Goal: Transaction & Acquisition: Purchase product/service

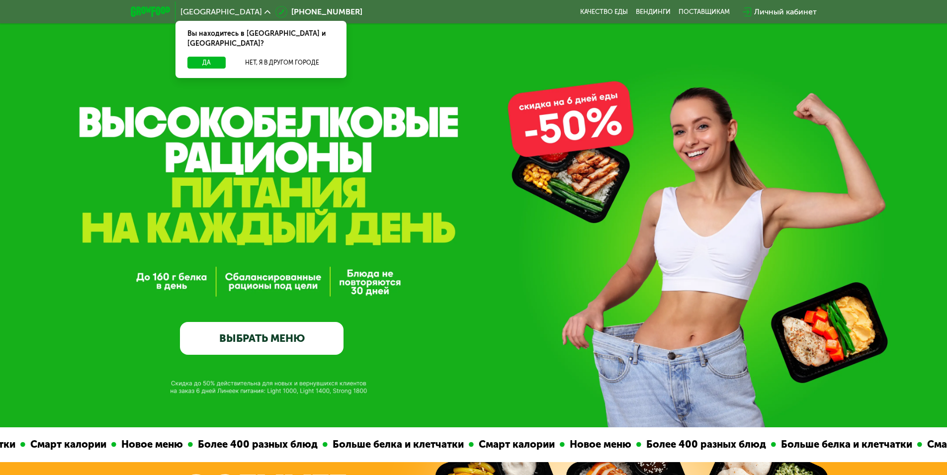
click at [247, 353] on link "ВЫБРАТЬ МЕНЮ" at bounding box center [262, 338] width 164 height 33
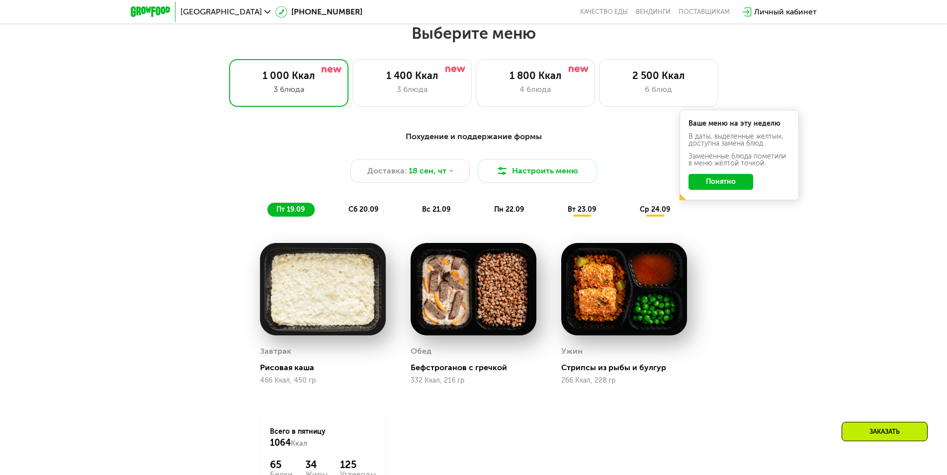
scroll to position [825, 0]
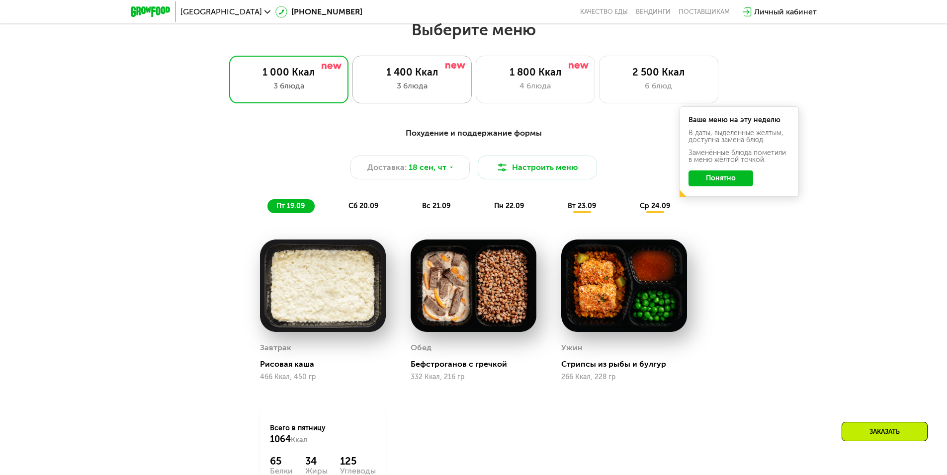
click at [428, 83] on div "1 400 Ккал 3 блюда" at bounding box center [412, 80] width 119 height 48
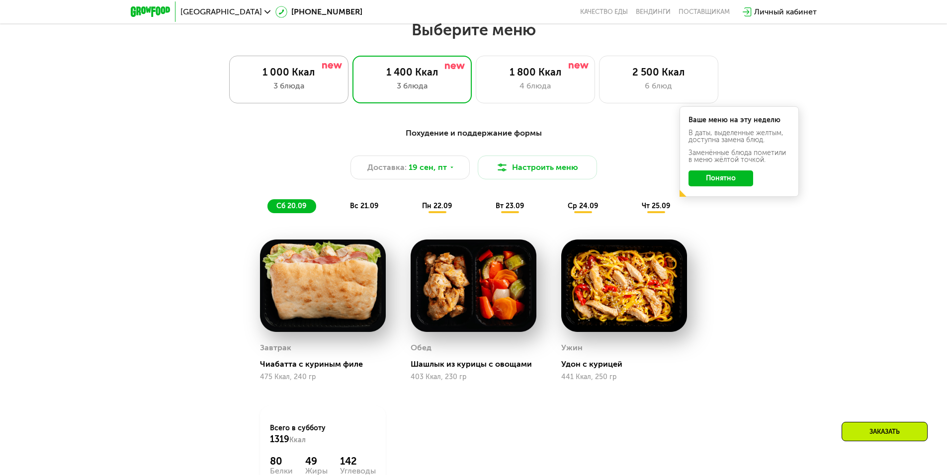
click at [317, 88] on div "3 блюда" at bounding box center [289, 86] width 98 height 12
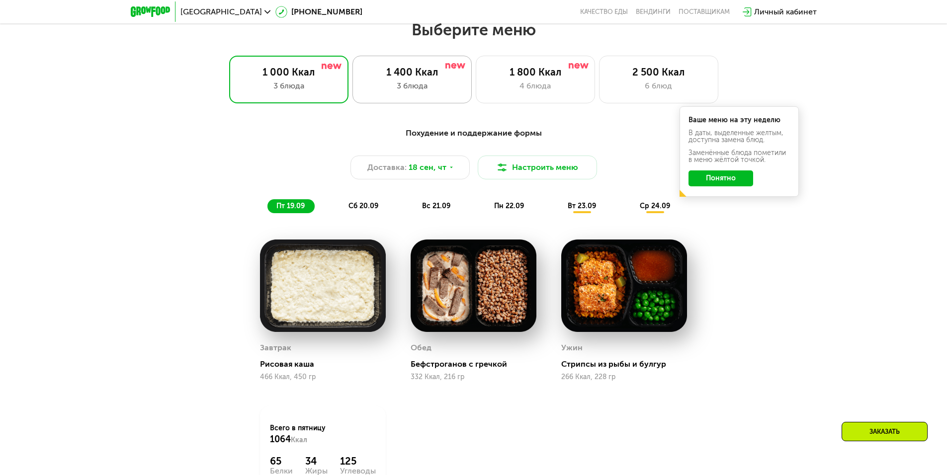
click at [364, 96] on div "1 400 Ккал 3 блюда" at bounding box center [412, 80] width 119 height 48
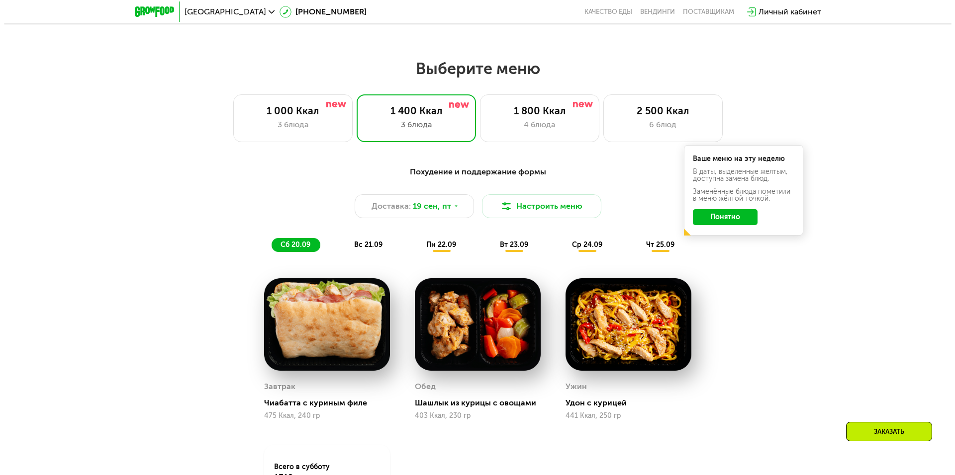
scroll to position [775, 0]
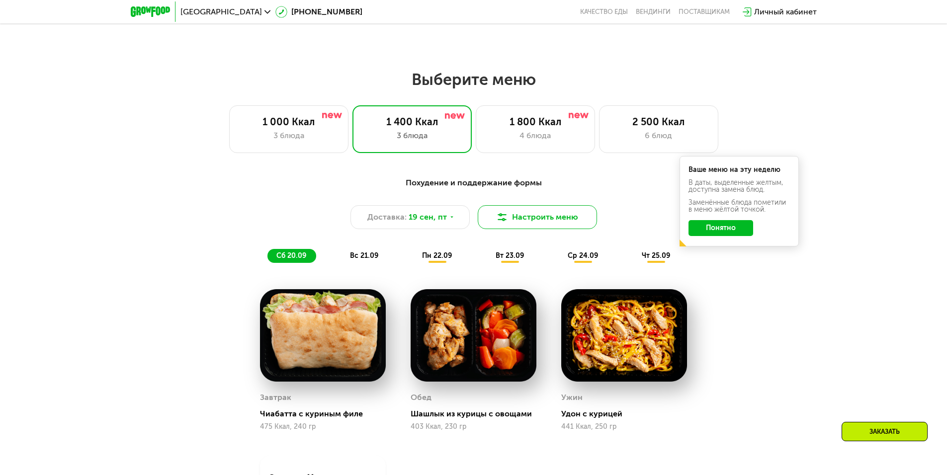
click at [521, 225] on button "Настроить меню" at bounding box center [537, 217] width 119 height 24
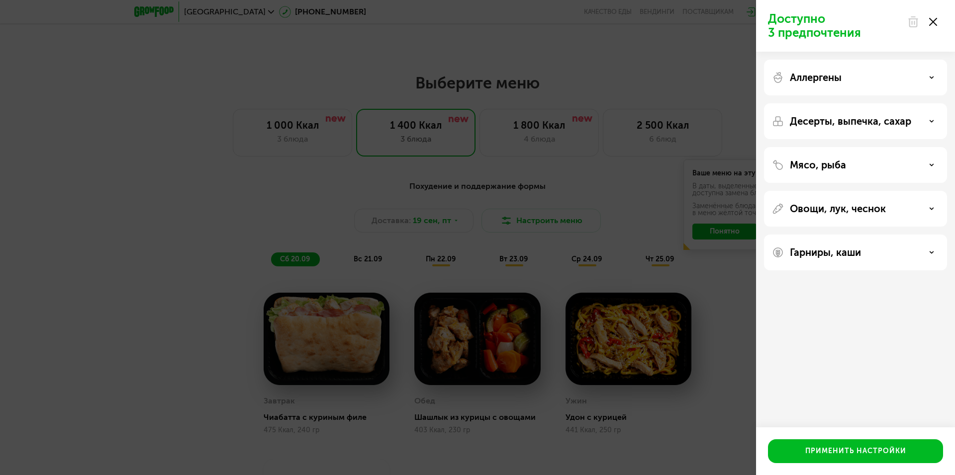
click at [868, 78] on div "Аллергены" at bounding box center [855, 78] width 167 height 12
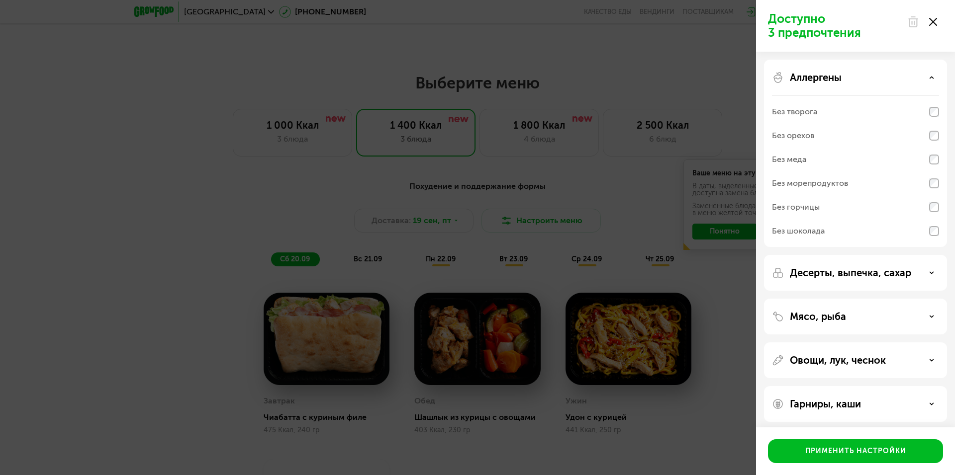
click at [868, 275] on p "Десерты, выпечка, сахар" at bounding box center [850, 273] width 121 height 12
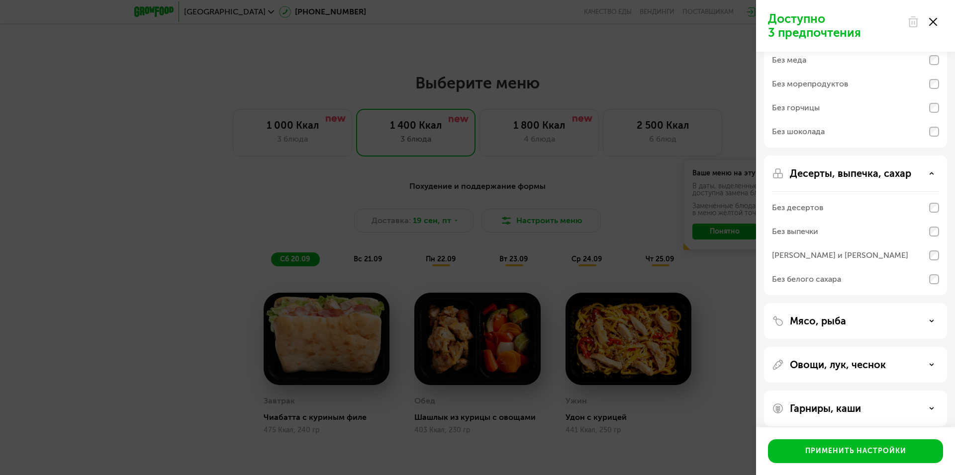
scroll to position [108, 0]
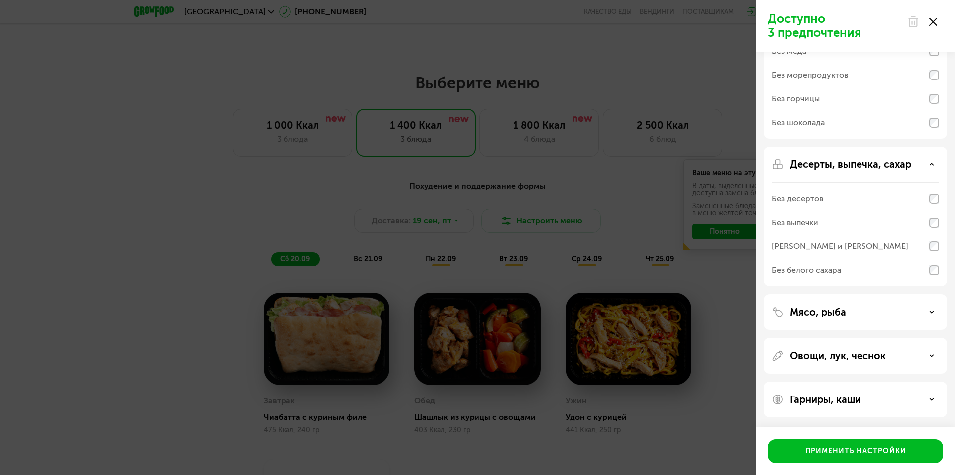
click at [880, 273] on div "Без белого сахара" at bounding box center [855, 271] width 167 height 24
click at [869, 304] on div "Мясо, рыба" at bounding box center [855, 312] width 183 height 36
click at [931, 310] on icon at bounding box center [931, 312] width 5 height 5
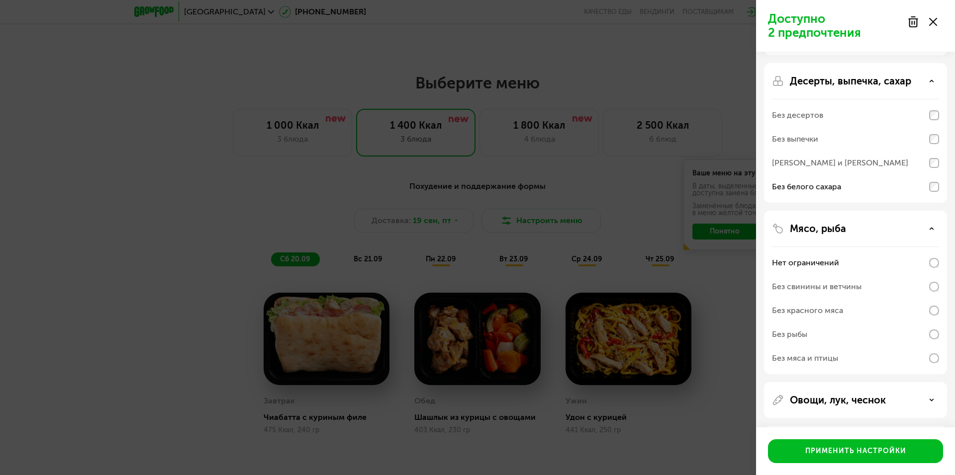
scroll to position [236, 0]
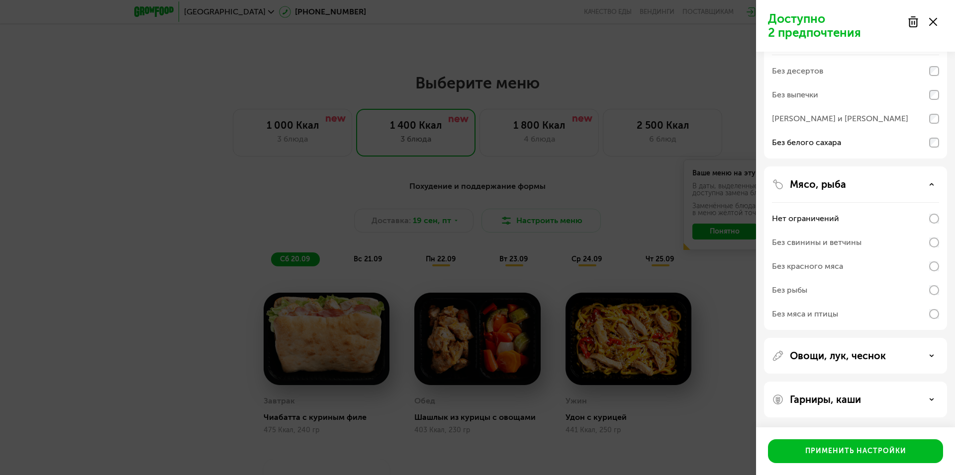
click at [833, 289] on div "Без рыбы" at bounding box center [855, 291] width 167 height 24
click at [875, 357] on p "Овощи, лук, чеснок" at bounding box center [838, 356] width 96 height 12
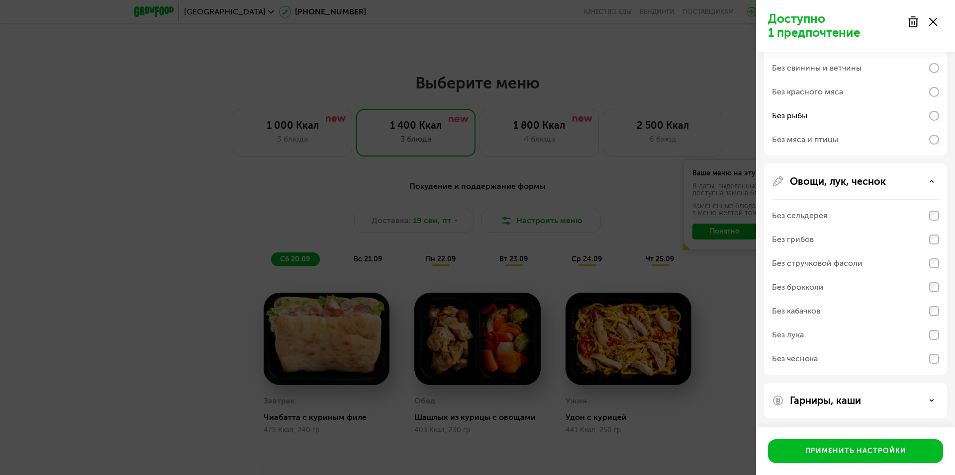
scroll to position [412, 0]
click at [847, 262] on div "Без стручковой фасоли" at bounding box center [817, 263] width 91 height 12
click at [824, 332] on div "Без лука" at bounding box center [855, 334] width 167 height 24
click at [822, 211] on div "Без сельдерея" at bounding box center [799, 215] width 55 height 12
click at [819, 216] on div "Без сельдерея" at bounding box center [799, 215] width 55 height 12
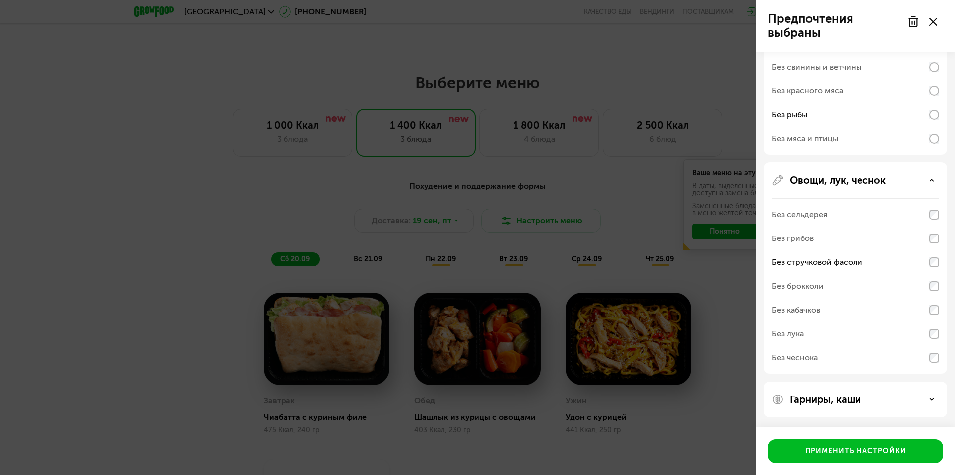
click at [947, 216] on div "Аллергены Без творога Без орехов Без меда Без морепродуктов Без горчицы Без шок…" at bounding box center [855, 33] width 199 height 786
click at [799, 337] on div "Без лука" at bounding box center [788, 334] width 32 height 12
click at [786, 334] on div "Без лука" at bounding box center [788, 334] width 32 height 12
click at [887, 399] on div "Гарниры, каши" at bounding box center [855, 400] width 167 height 12
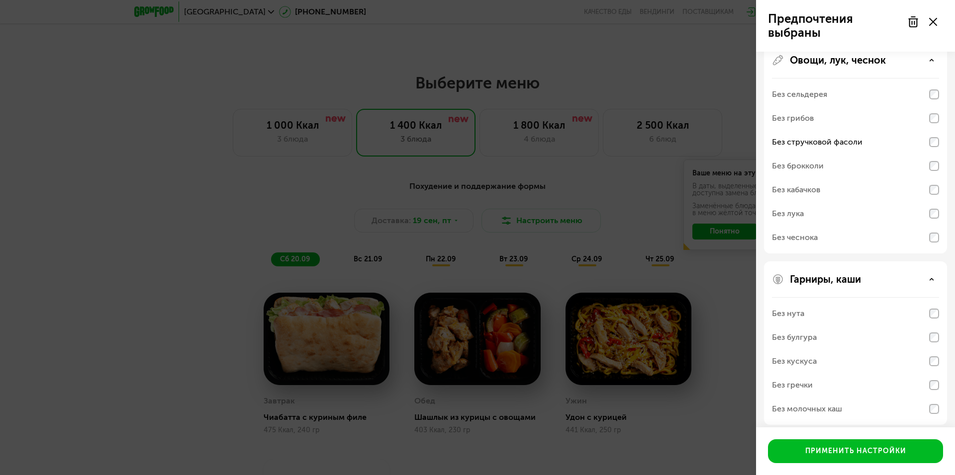
scroll to position [540, 0]
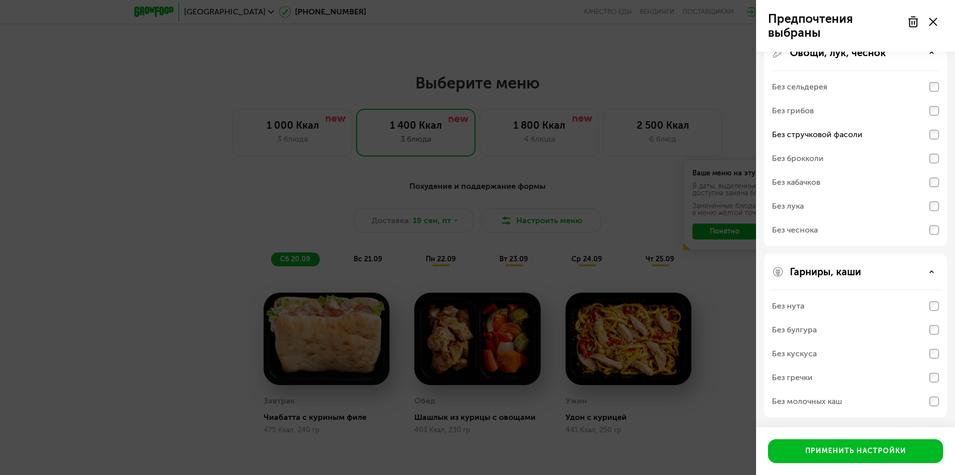
click at [843, 378] on div "Без гречки" at bounding box center [855, 378] width 167 height 24
click at [837, 377] on div "Без гречки" at bounding box center [855, 378] width 167 height 24
click at [805, 376] on div "Без гречки" at bounding box center [792, 378] width 41 height 12
click at [795, 338] on div "Без булгура" at bounding box center [855, 330] width 167 height 24
click at [804, 324] on div "Без булгура" at bounding box center [794, 330] width 45 height 12
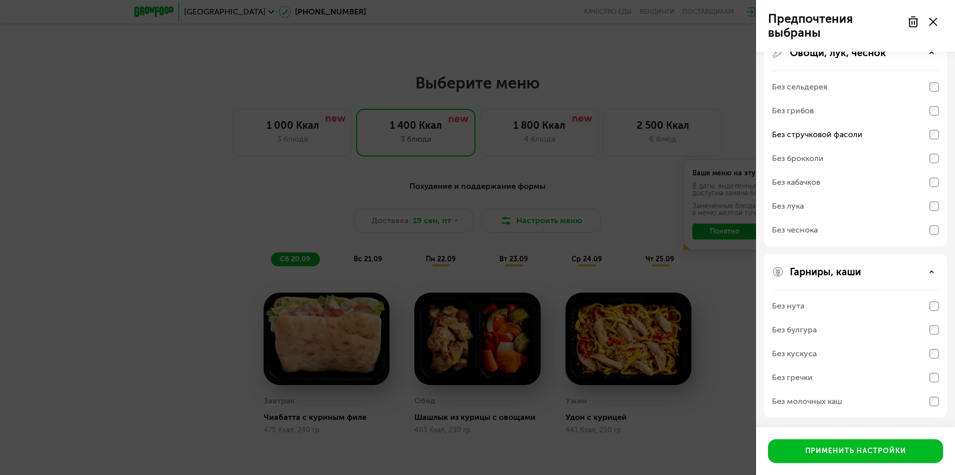
click at [939, 332] on div "Гарниры, каши Без нута Без булгура Без кускуса Без гречки Без молочных каш" at bounding box center [855, 336] width 183 height 164
click at [934, 368] on div "Без гречки" at bounding box center [855, 378] width 167 height 24
click at [922, 268] on div "Гарниры, каши" at bounding box center [855, 272] width 167 height 12
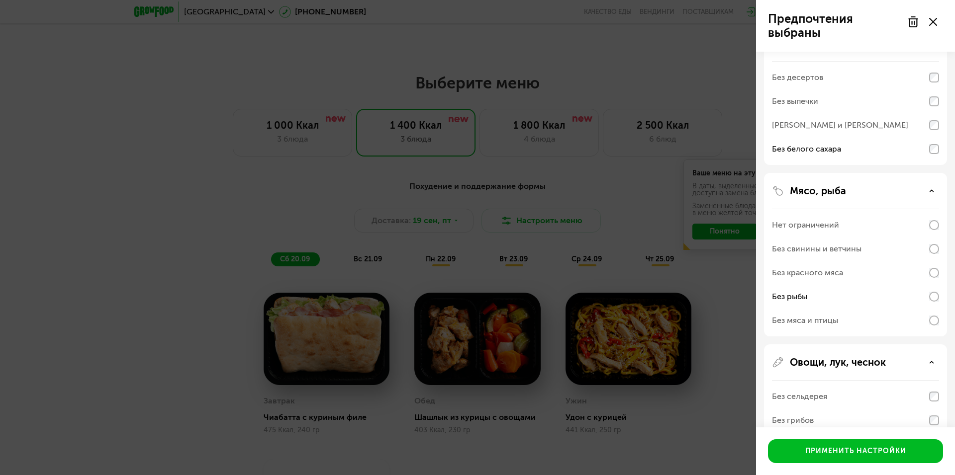
scroll to position [412, 0]
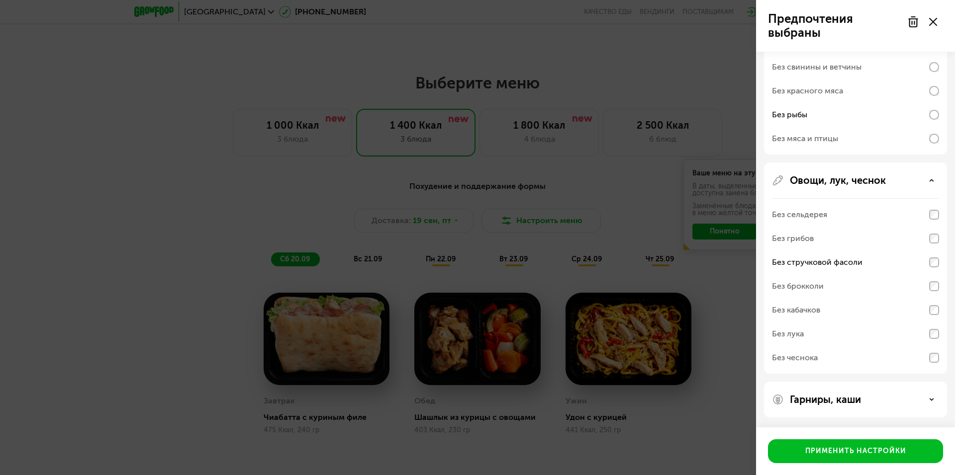
click at [933, 398] on icon at bounding box center [931, 399] width 5 height 5
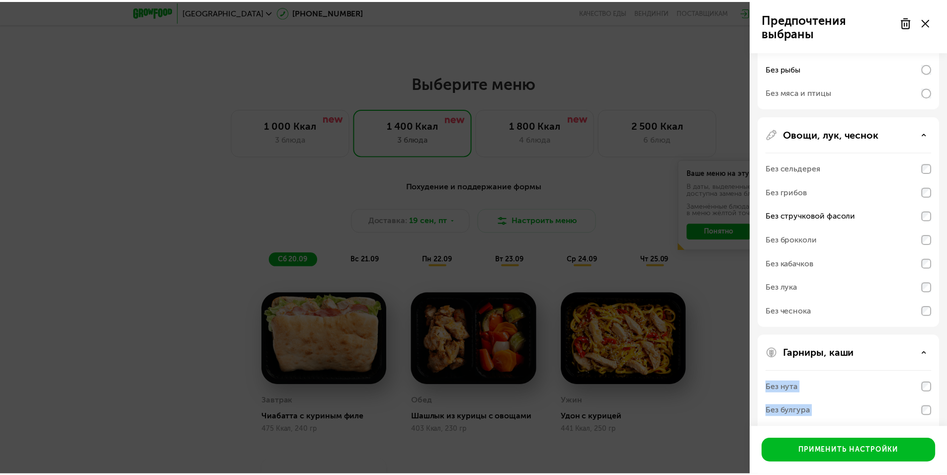
scroll to position [540, 0]
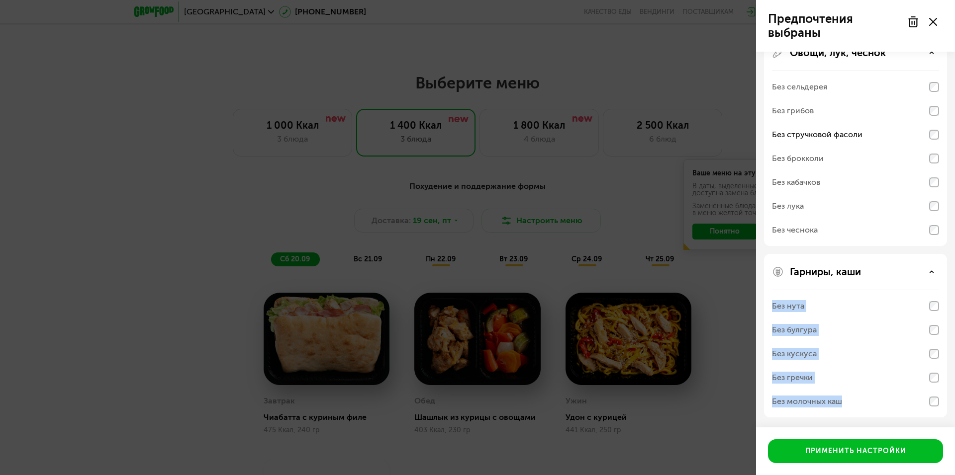
click at [941, 383] on div "Гарниры, каши Без нута Без булгура Без кускуса Без гречки Без молочных каш" at bounding box center [855, 336] width 183 height 164
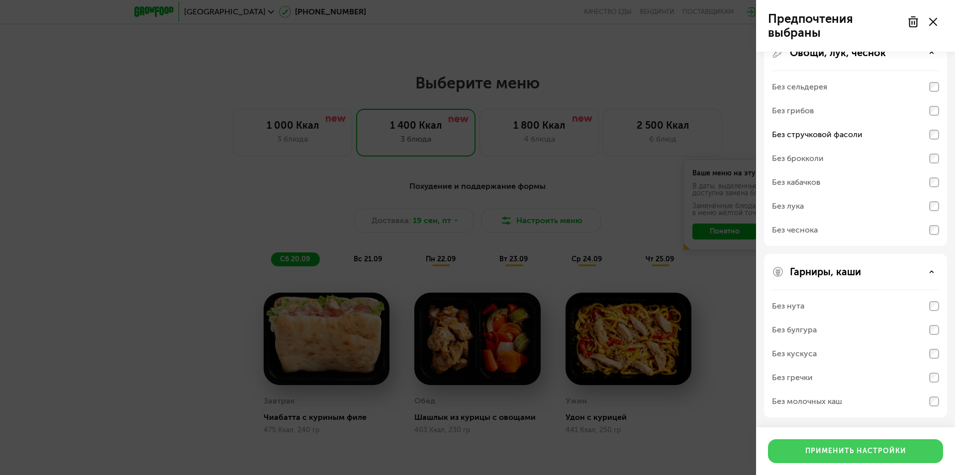
click at [843, 453] on div "Применить настройки" at bounding box center [855, 452] width 101 height 10
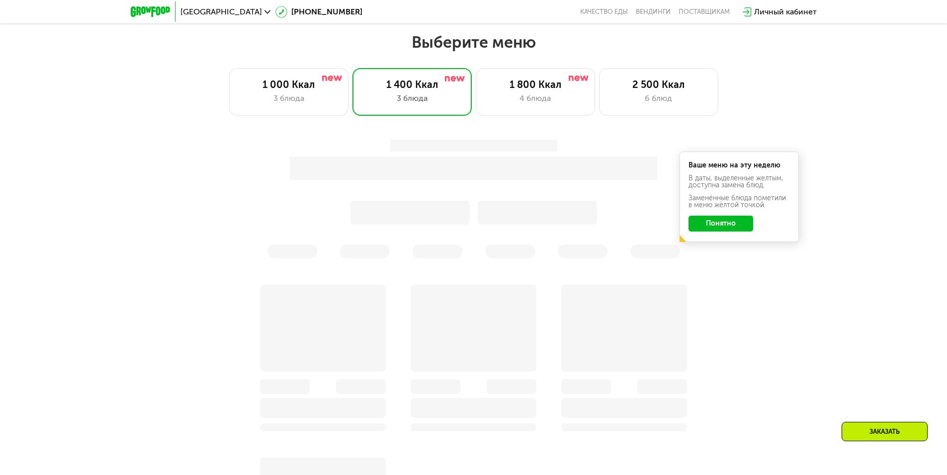
scroll to position [874, 0]
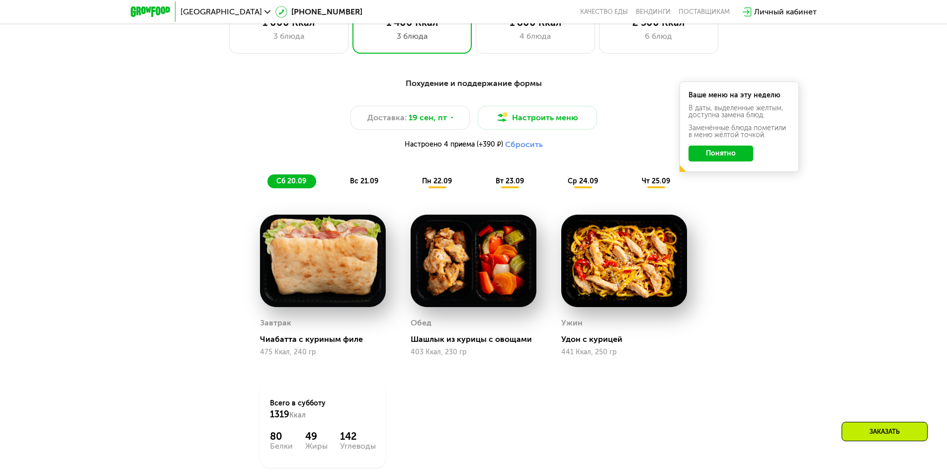
click at [722, 160] on button "Понятно" at bounding box center [721, 154] width 65 height 16
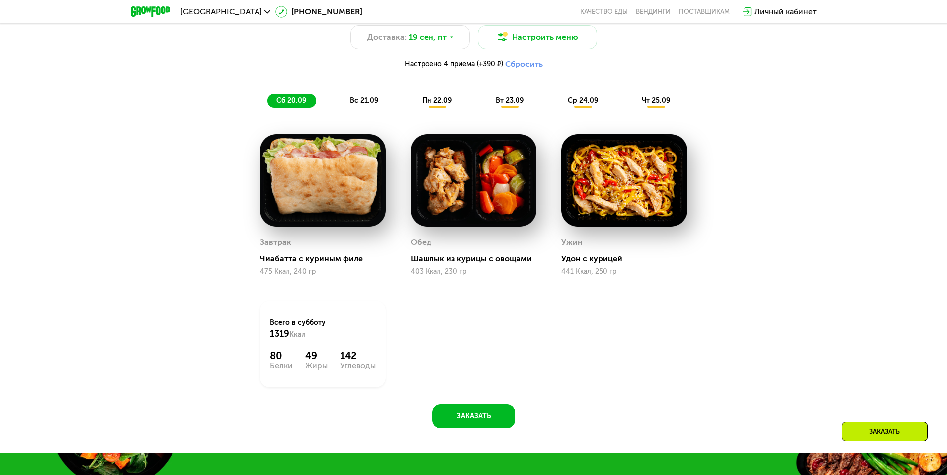
scroll to position [974, 0]
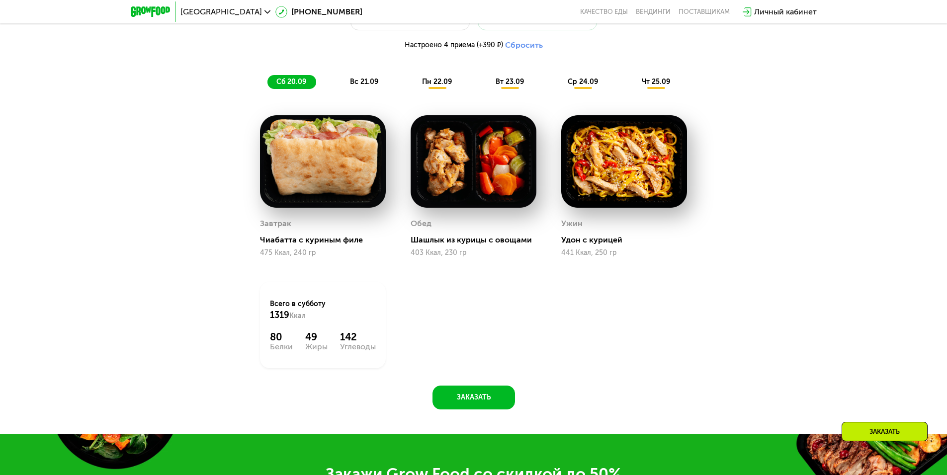
click at [439, 84] on span "пн 22.09" at bounding box center [437, 82] width 30 height 8
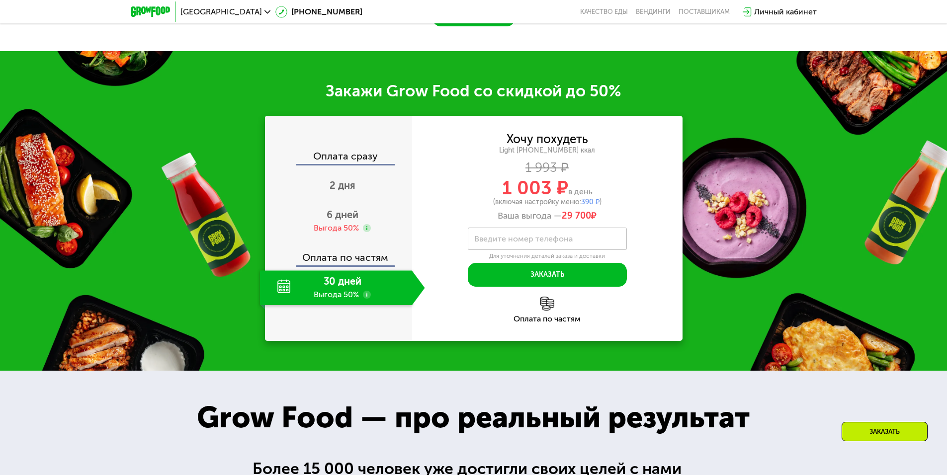
scroll to position [1421, 0]
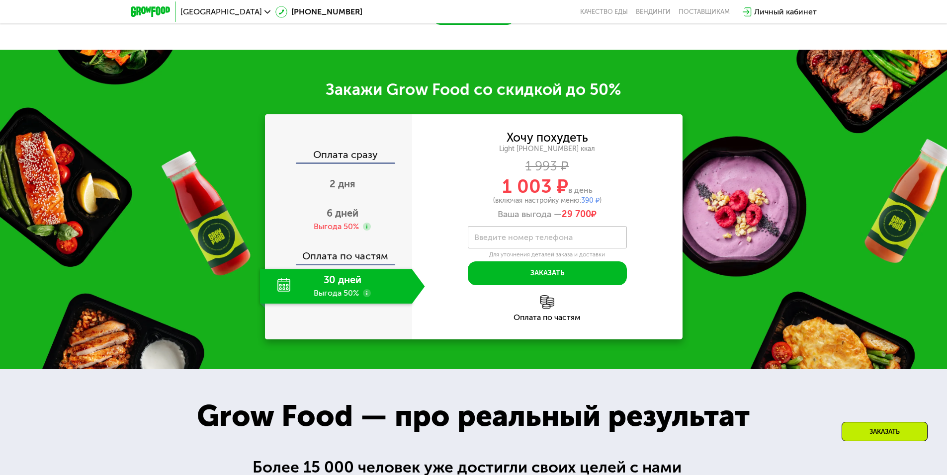
click at [345, 295] on div "30 дней Выгода 50%" at bounding box center [336, 286] width 152 height 35
click at [350, 159] on div "Оплата сразу" at bounding box center [339, 156] width 146 height 13
click at [344, 190] on span "2 дня" at bounding box center [343, 184] width 26 height 12
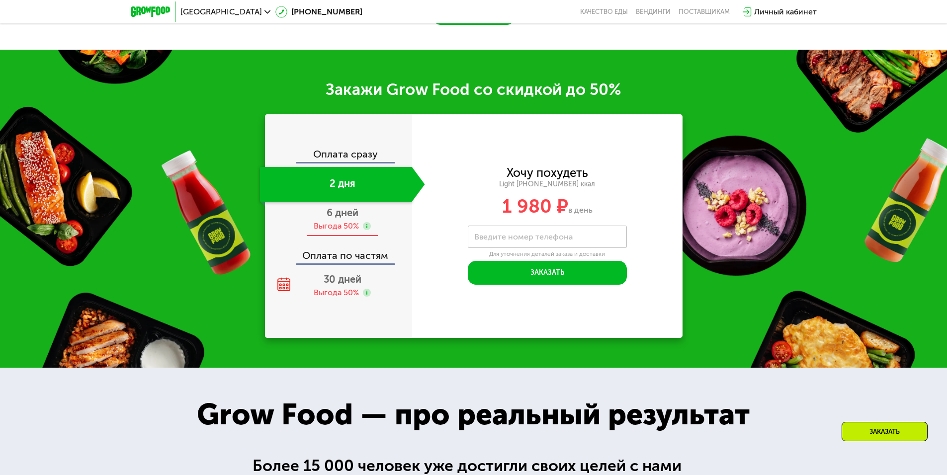
click at [343, 218] on span "6 дней" at bounding box center [343, 213] width 32 height 12
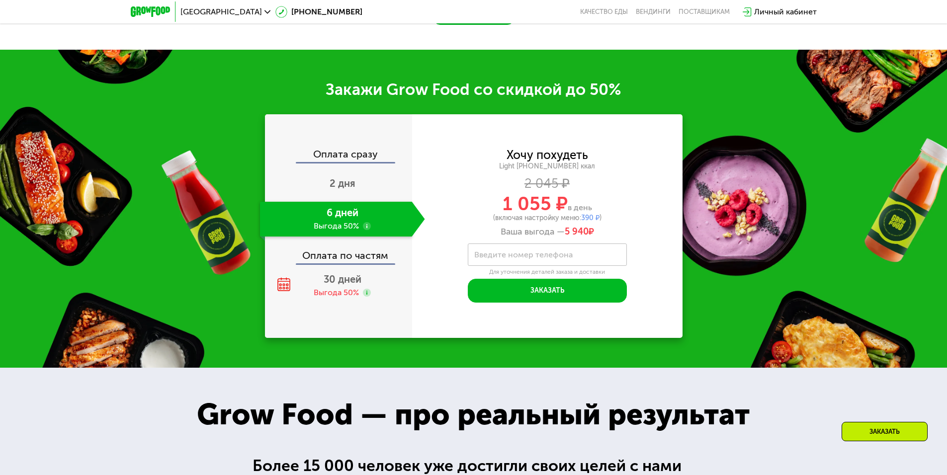
click at [345, 258] on div "Оплата по частям" at bounding box center [339, 252] width 146 height 23
click at [332, 294] on div "Выгода 50%" at bounding box center [336, 292] width 45 height 11
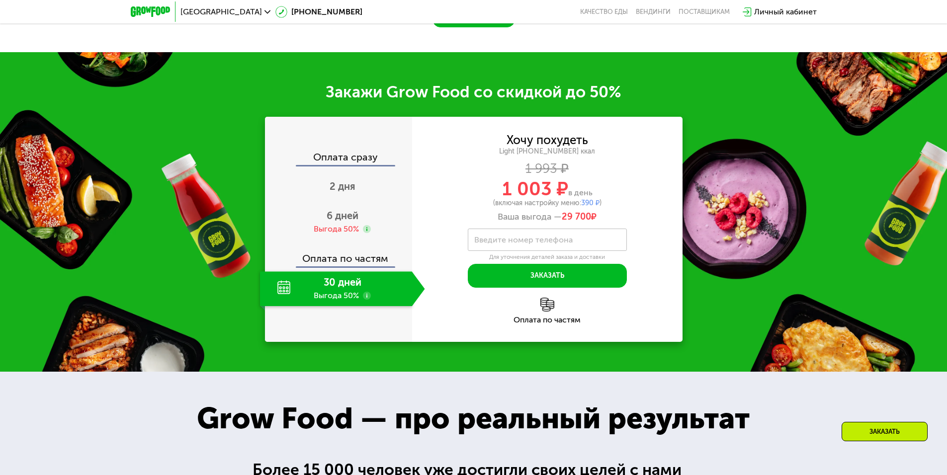
scroll to position [1393, 0]
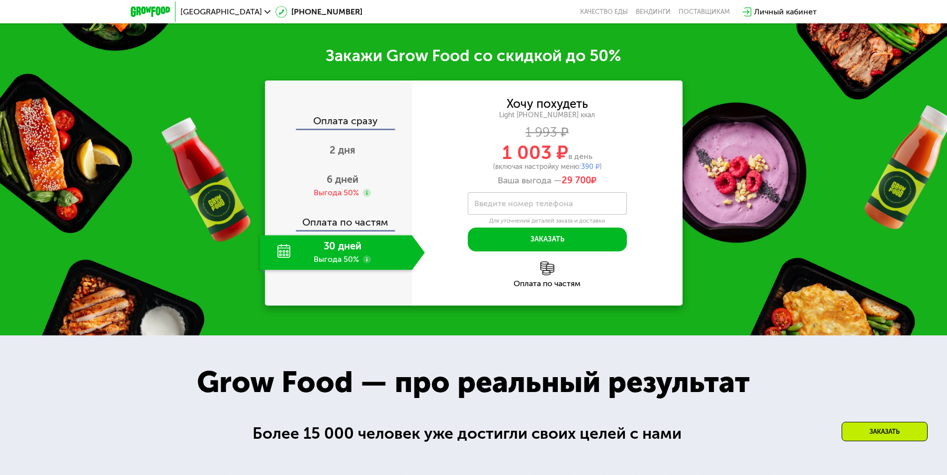
click at [534, 285] on div "Оплата по частям" at bounding box center [547, 284] width 271 height 8
click at [543, 275] on img at bounding box center [548, 269] width 14 height 14
click at [545, 274] on img at bounding box center [548, 269] width 14 height 14
click at [547, 281] on div "Оплата по частям" at bounding box center [547, 275] width 271 height 26
click at [553, 185] on div "Ваша выгода — 29 700 ₽" at bounding box center [547, 181] width 271 height 11
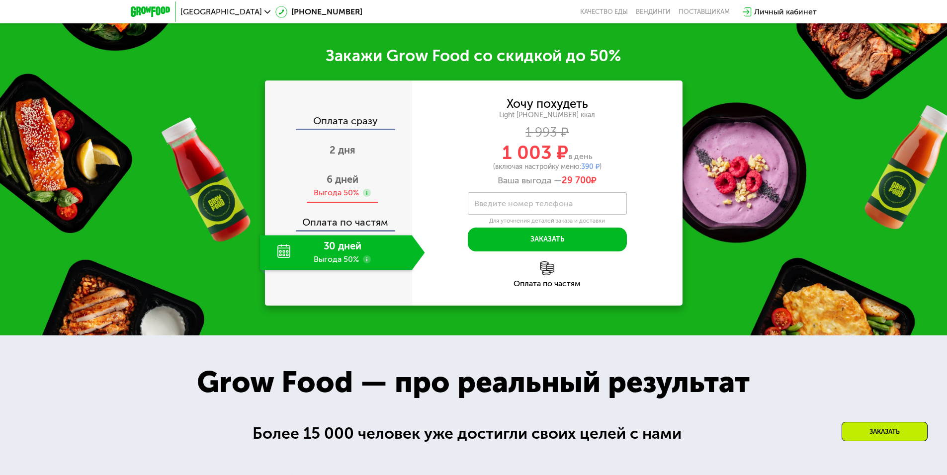
click at [340, 186] on span "6 дней" at bounding box center [343, 180] width 32 height 12
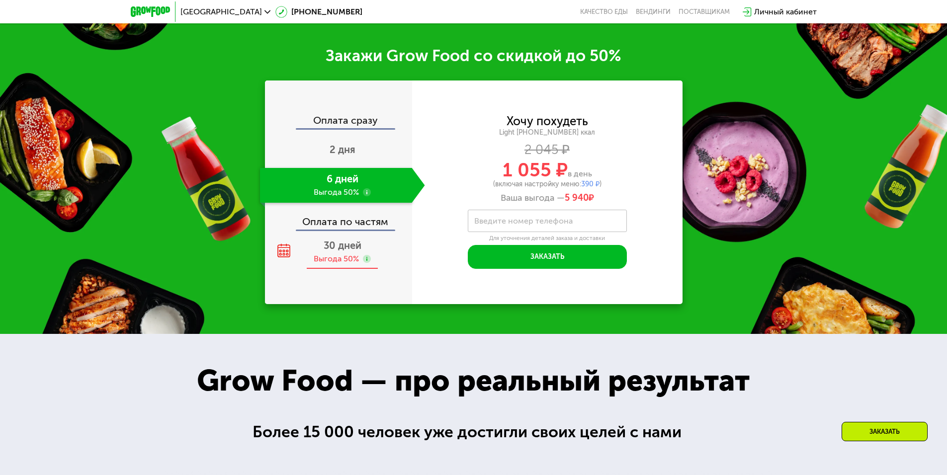
click at [334, 252] on span "30 дней" at bounding box center [343, 246] width 38 height 12
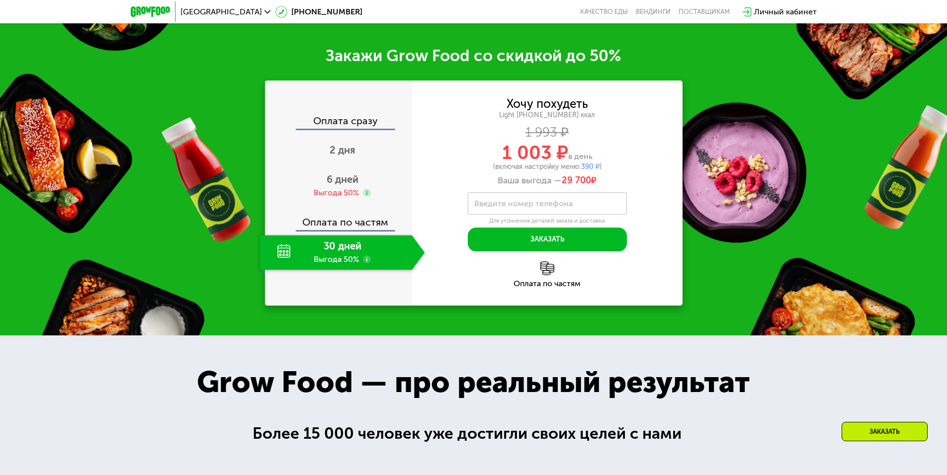
click at [281, 255] on div "30 дней Выгода 50%" at bounding box center [336, 252] width 152 height 35
click at [552, 275] on img at bounding box center [548, 269] width 14 height 14
click at [537, 287] on div "Оплата по частям" at bounding box center [547, 284] width 271 height 8
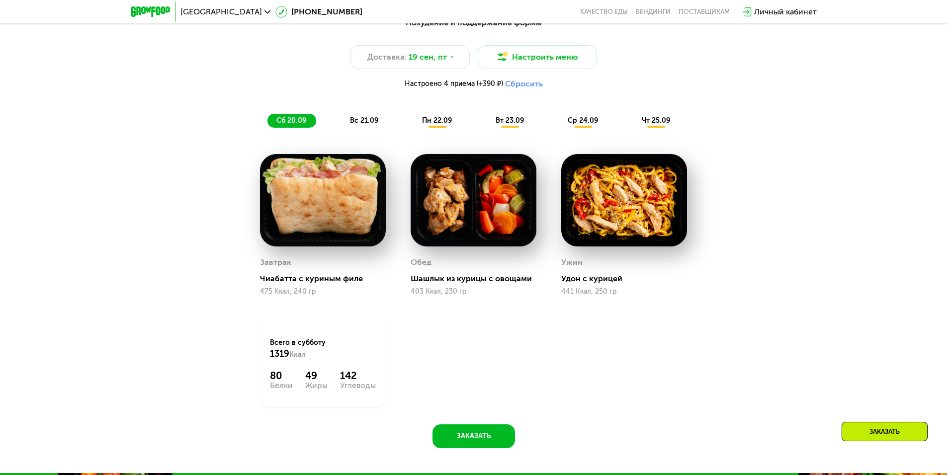
scroll to position [945, 0]
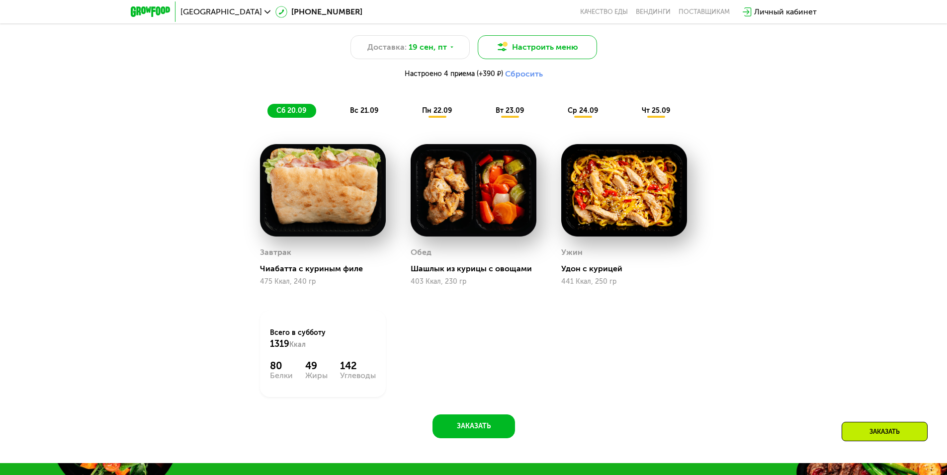
click at [555, 51] on button "Настроить меню" at bounding box center [537, 47] width 119 height 24
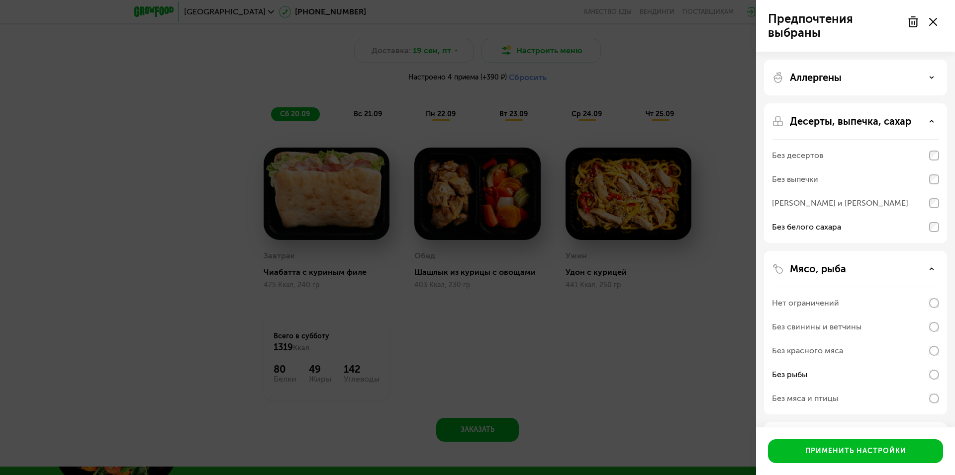
click at [909, 16] on icon at bounding box center [913, 22] width 12 height 12
click at [932, 23] on use at bounding box center [933, 22] width 8 height 8
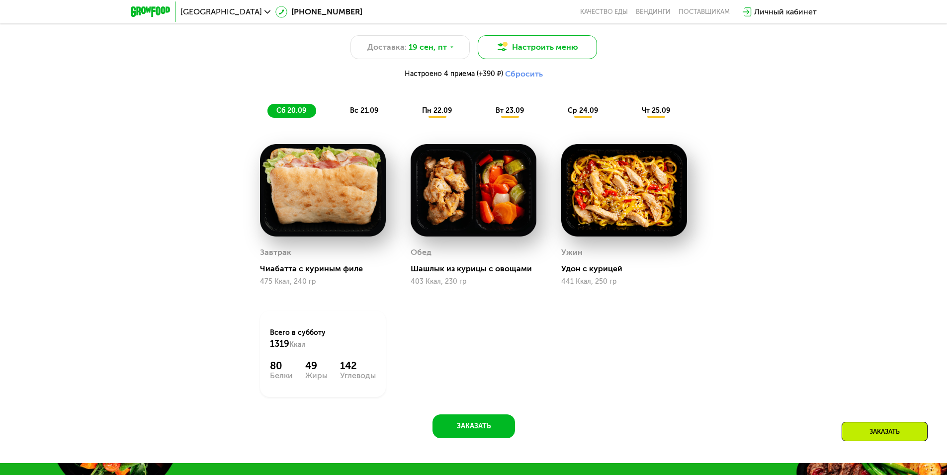
click at [555, 53] on button "Настроить меню" at bounding box center [537, 47] width 119 height 24
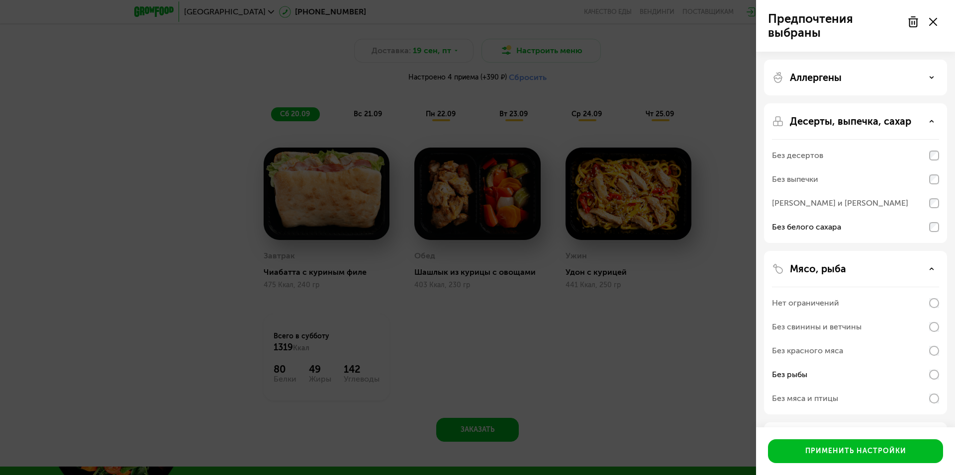
click at [910, 23] on use at bounding box center [913, 22] width 8 height 10
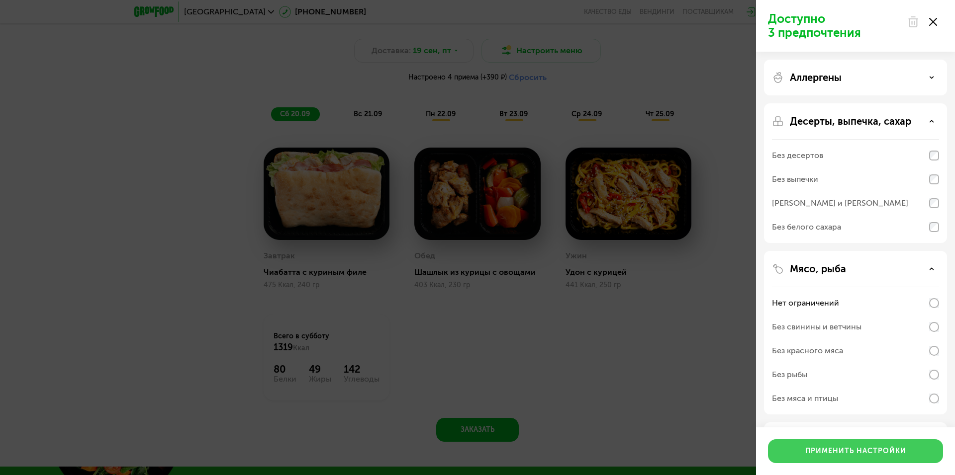
click at [829, 457] on button "Применить настройки" at bounding box center [855, 452] width 175 height 24
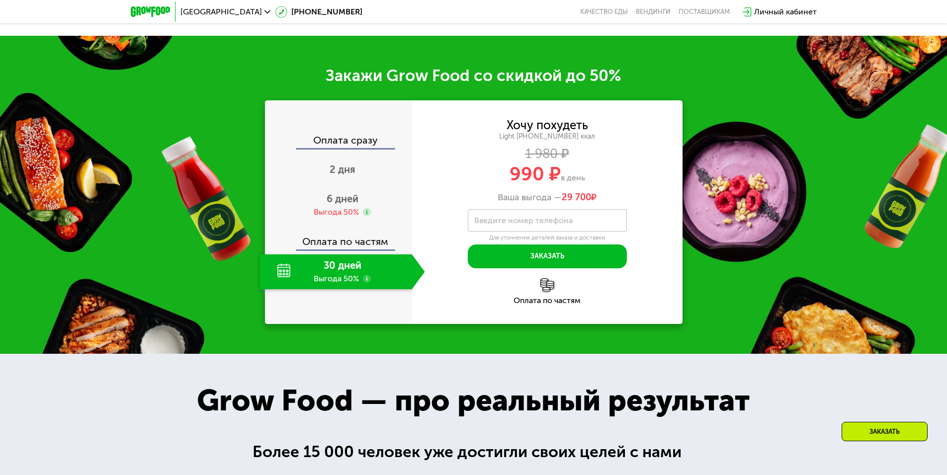
scroll to position [1343, 0]
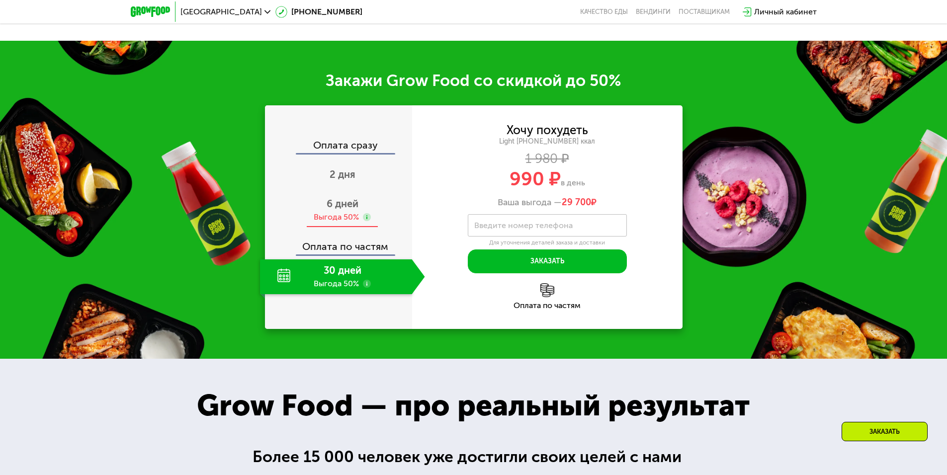
click at [346, 210] on span "6 дней" at bounding box center [343, 204] width 32 height 12
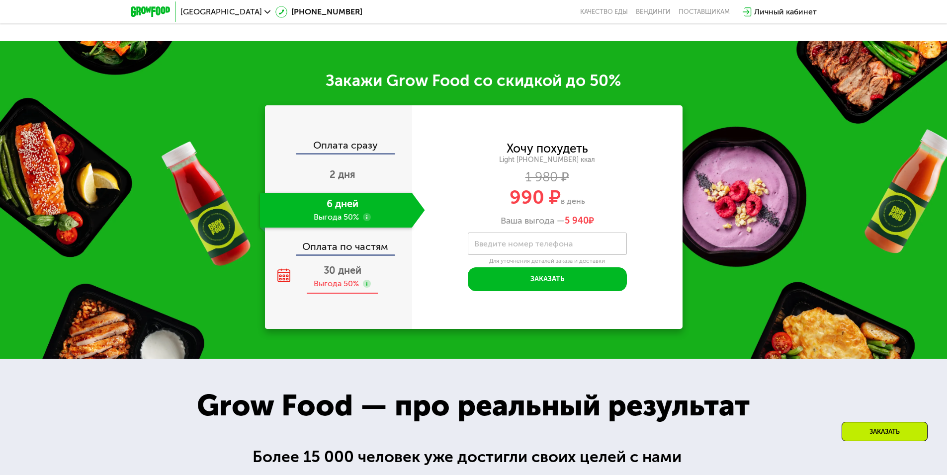
click at [344, 283] on div "Выгода 50%" at bounding box center [336, 284] width 45 height 11
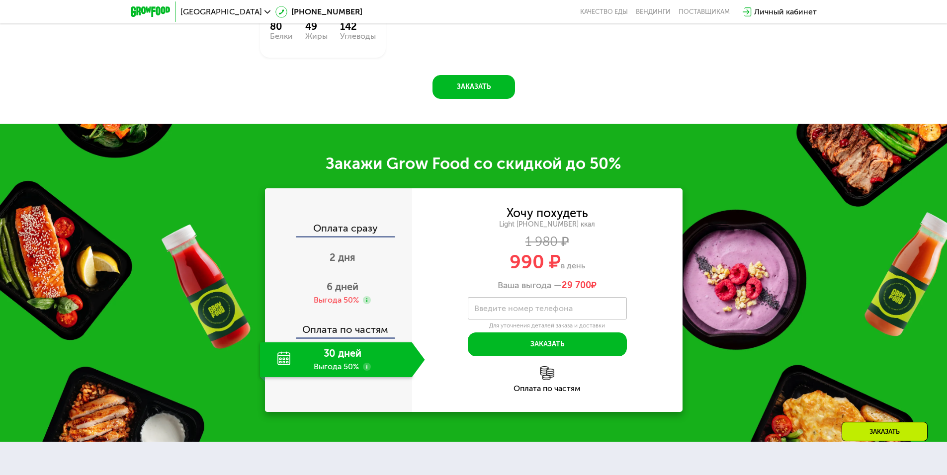
scroll to position [1243, 0]
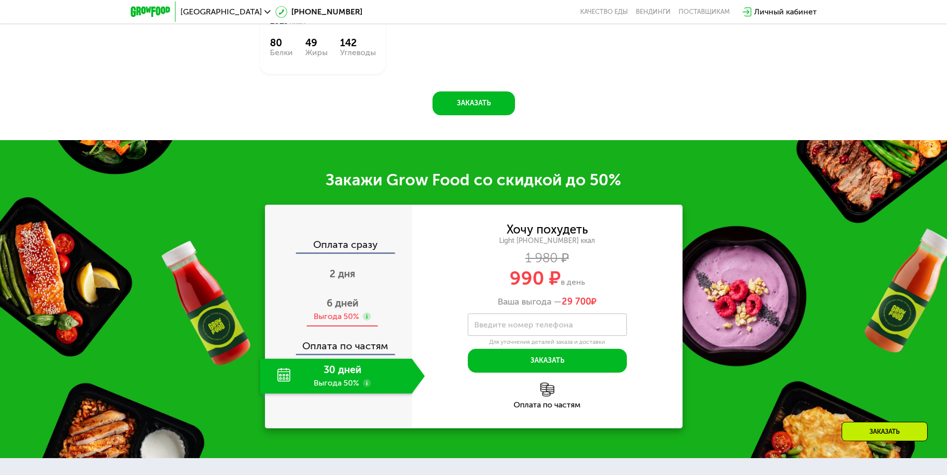
click at [347, 309] on span "6 дней" at bounding box center [343, 303] width 32 height 12
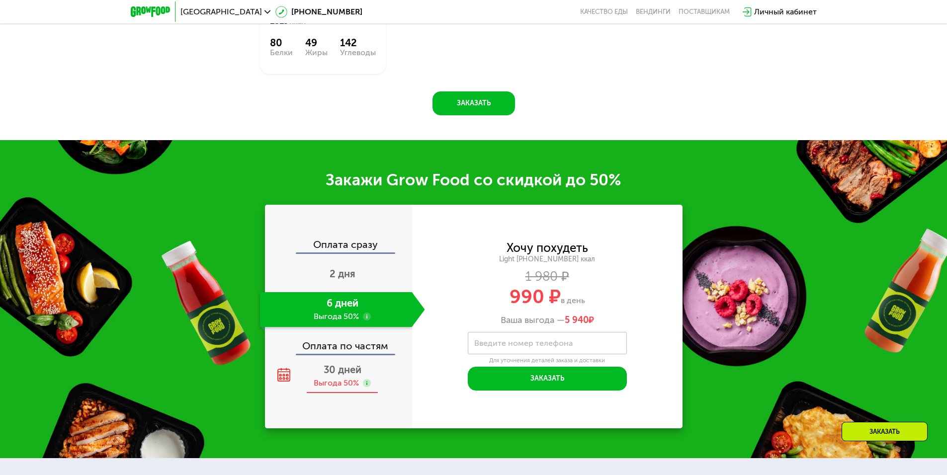
click at [343, 376] on span "30 дней" at bounding box center [343, 370] width 38 height 12
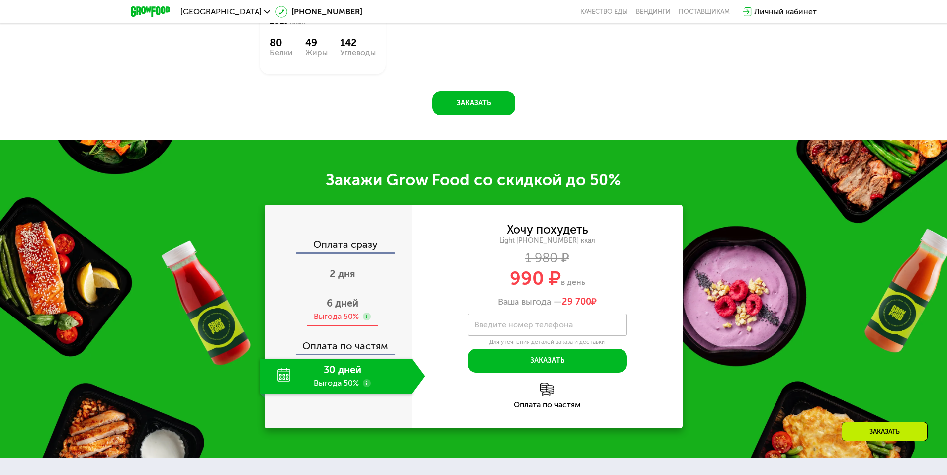
click at [347, 299] on div "6 дней Выгода 50%" at bounding box center [342, 309] width 165 height 35
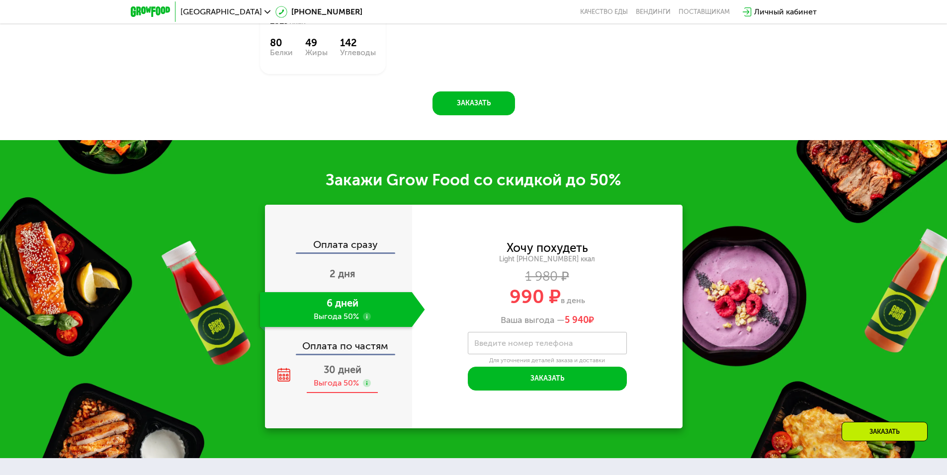
click at [341, 364] on div "30 дней Выгода 50%" at bounding box center [342, 376] width 165 height 35
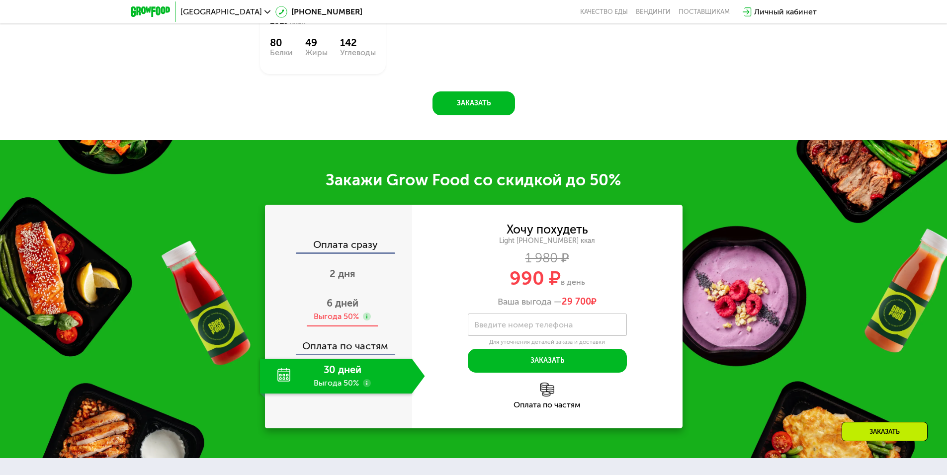
click at [335, 309] on span "6 дней" at bounding box center [343, 303] width 32 height 12
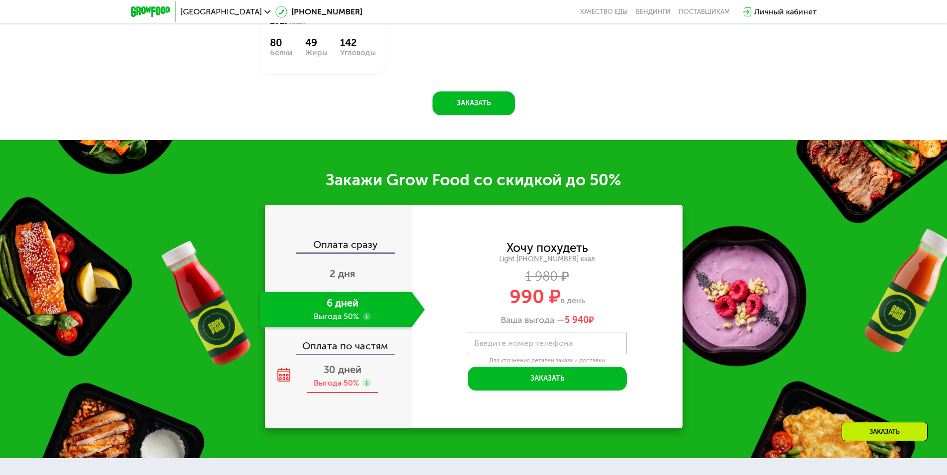
click at [332, 385] on div "Выгода 50%" at bounding box center [336, 383] width 45 height 11
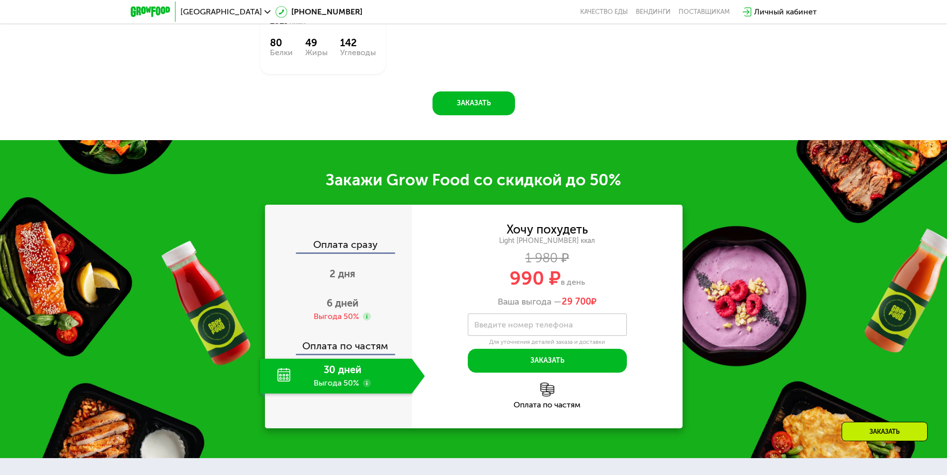
click at [284, 377] on div "30 дней Выгода 50%" at bounding box center [336, 376] width 152 height 35
click at [366, 387] on use at bounding box center [367, 383] width 8 height 8
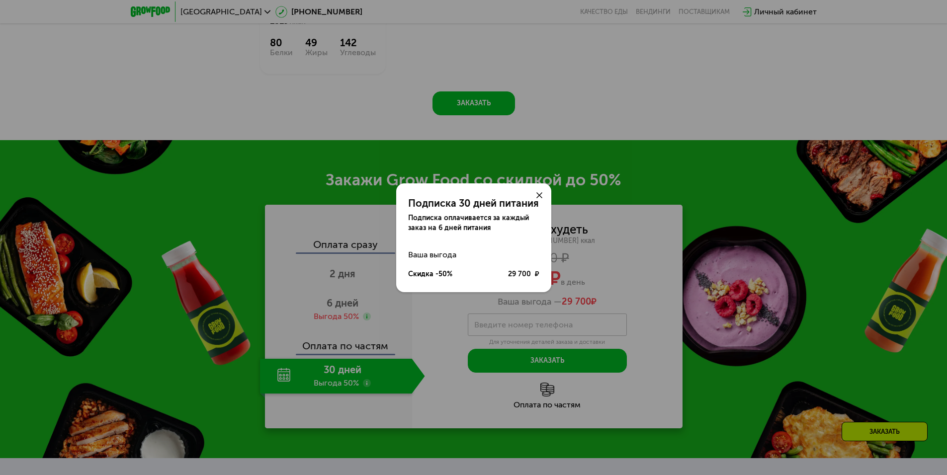
click at [540, 195] on use at bounding box center [540, 195] width 6 height 6
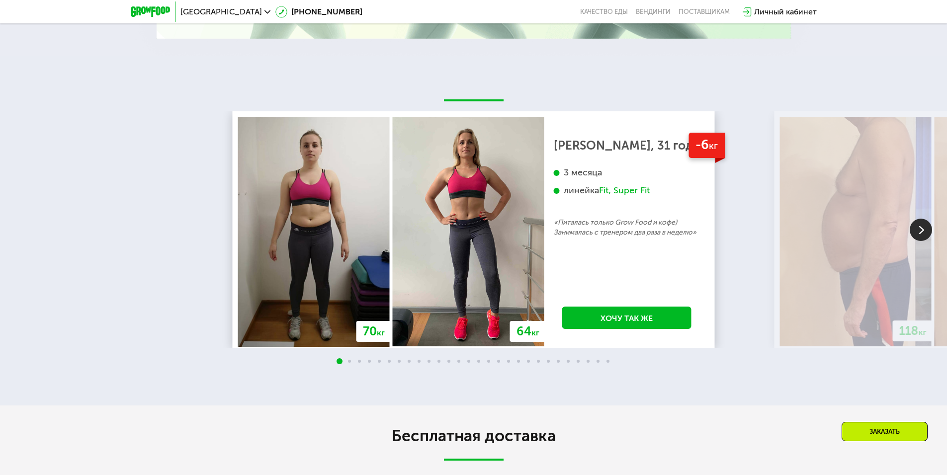
scroll to position [2139, 0]
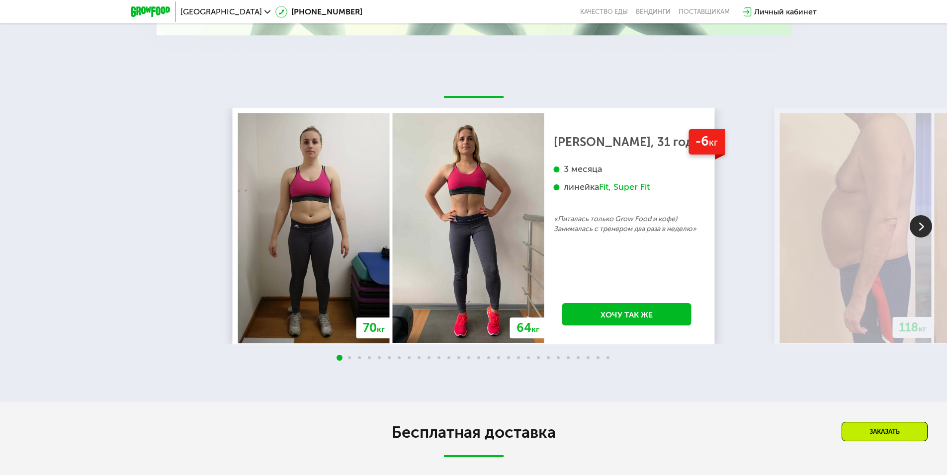
click at [924, 228] on img at bounding box center [921, 226] width 22 height 22
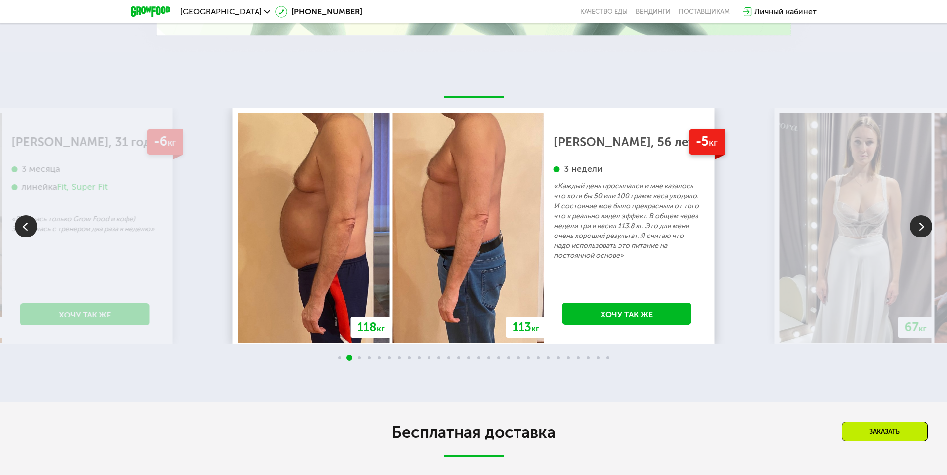
click at [924, 228] on img at bounding box center [921, 226] width 22 height 22
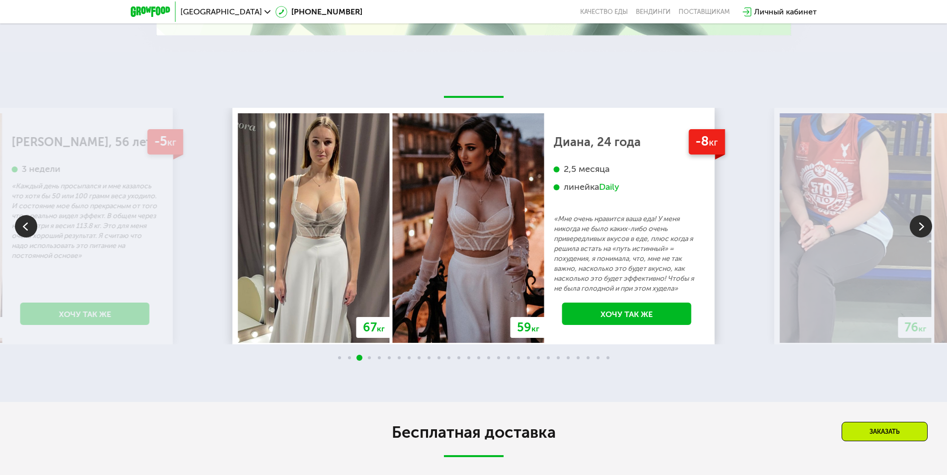
click at [922, 230] on img at bounding box center [921, 226] width 22 height 22
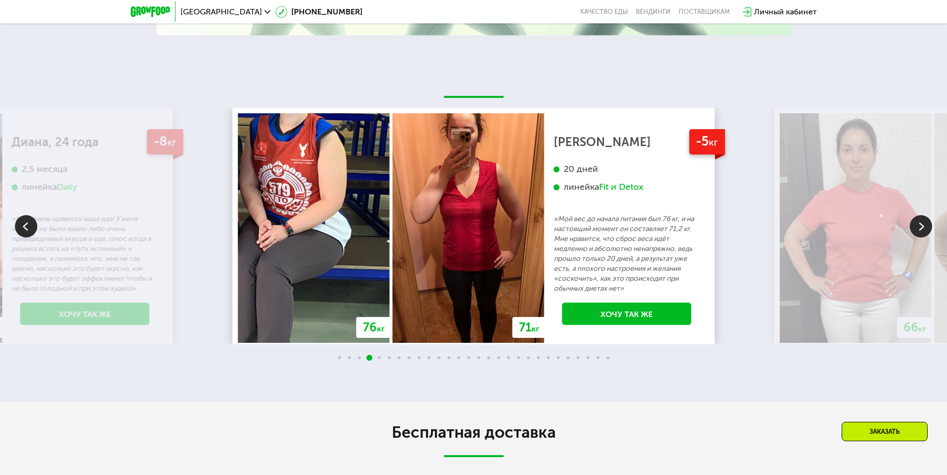
click at [922, 230] on img at bounding box center [921, 226] width 22 height 22
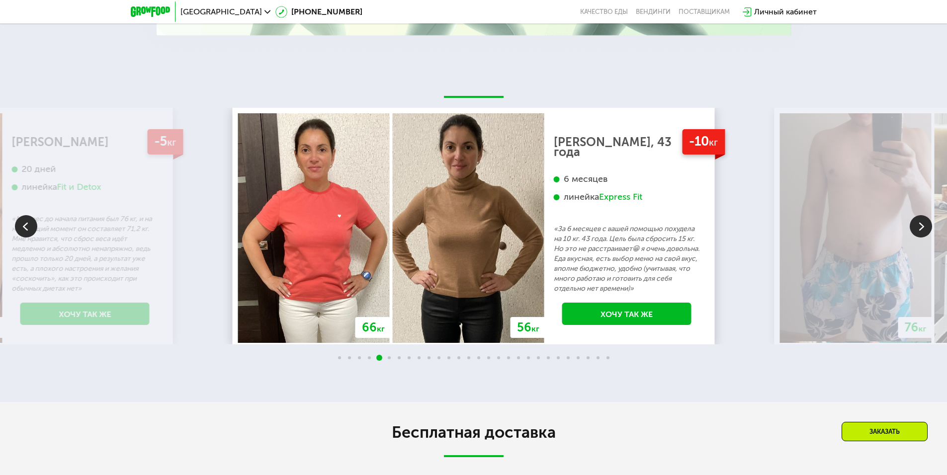
click at [916, 228] on img at bounding box center [921, 226] width 22 height 22
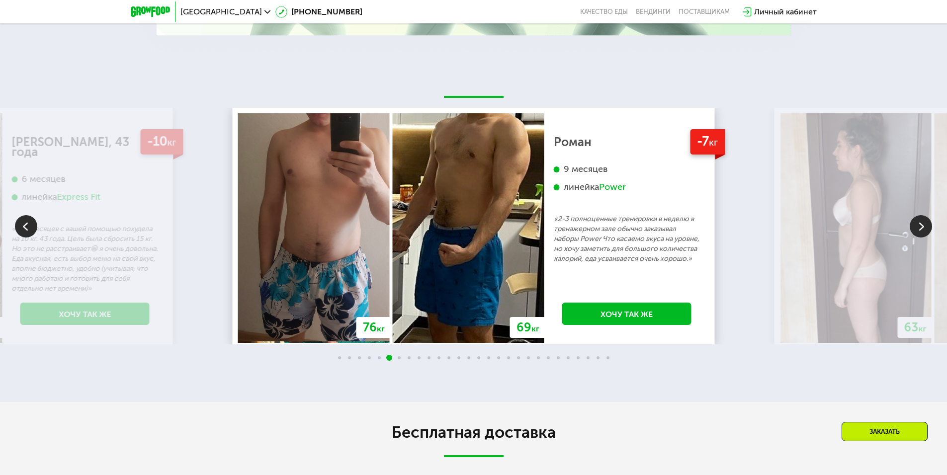
click at [916, 228] on img at bounding box center [921, 226] width 22 height 22
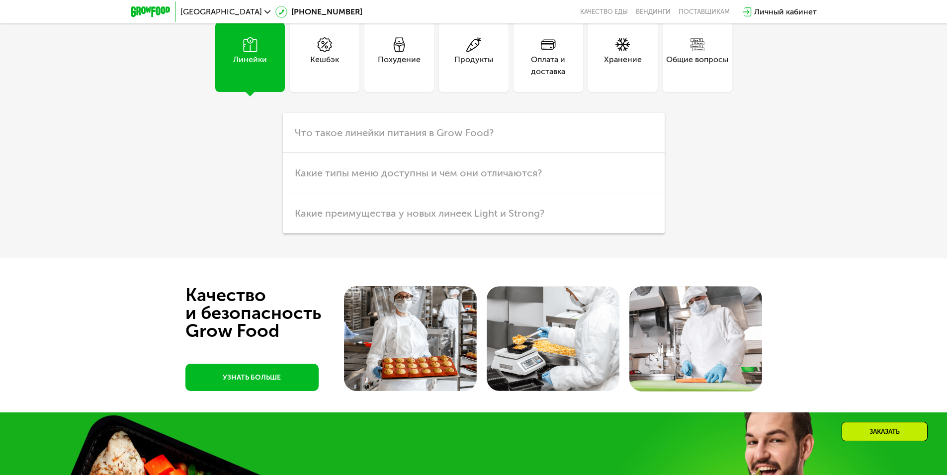
scroll to position [2984, 0]
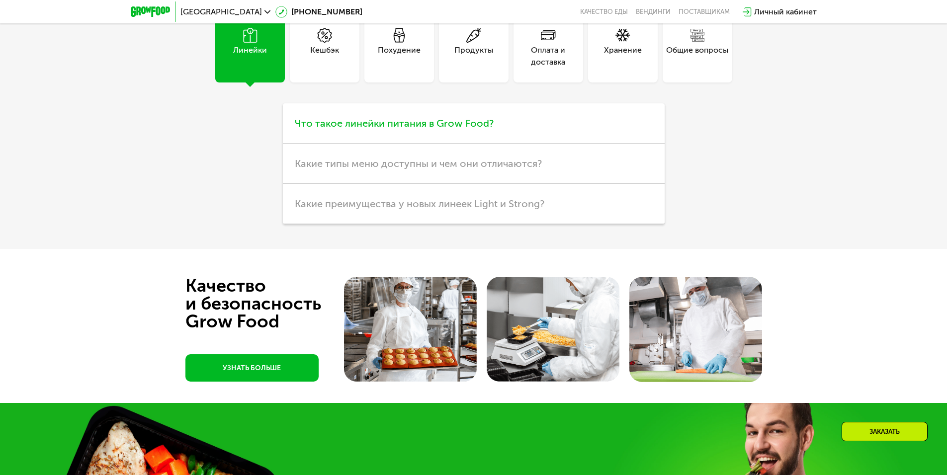
click at [443, 123] on span "Что такое линейки питания в Grow Food?" at bounding box center [394, 123] width 199 height 12
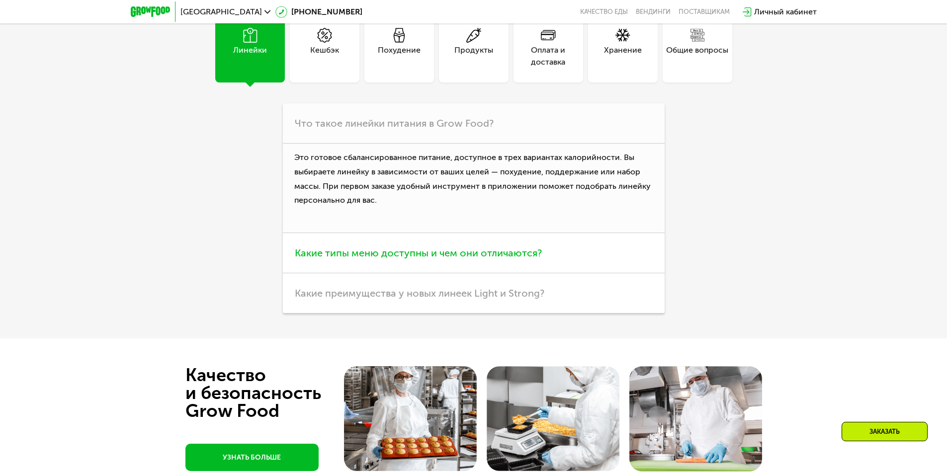
click at [470, 264] on h3 "Какие типы меню доступны и чем они отличаются?" at bounding box center [474, 253] width 382 height 40
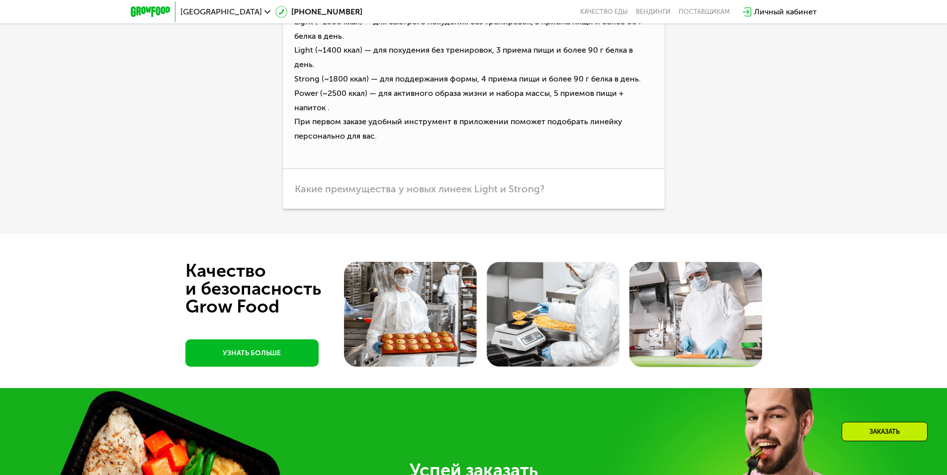
scroll to position [3183, 0]
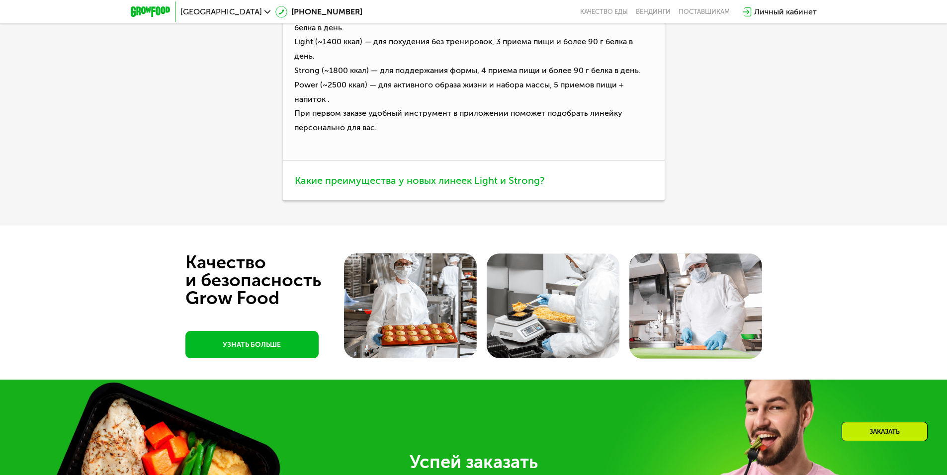
click at [428, 175] on span "Какие преимущества у новых линеек Light и Strong?" at bounding box center [420, 181] width 250 height 12
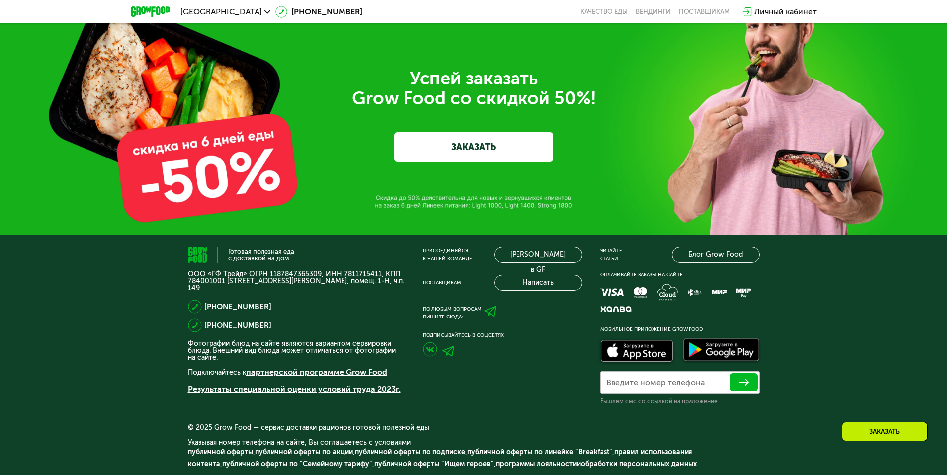
scroll to position [3484, 0]
click at [500, 155] on link "ЗАКАЗАТЬ" at bounding box center [473, 147] width 159 height 30
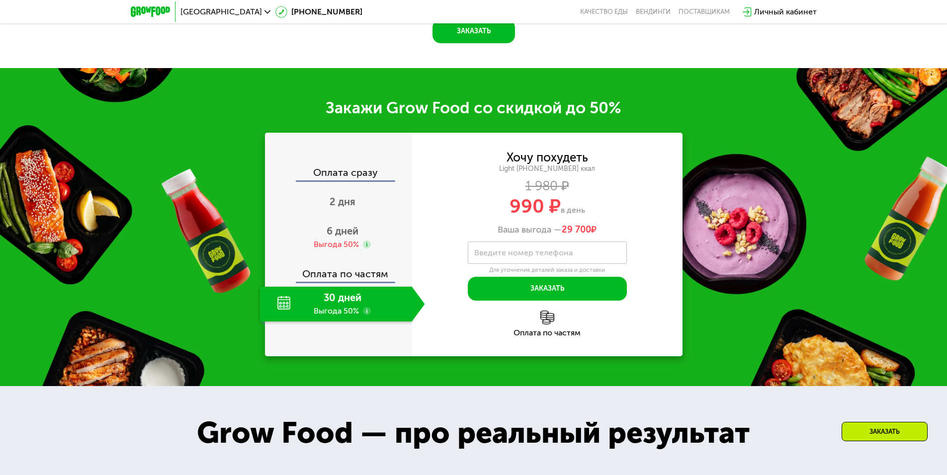
scroll to position [1314, 0]
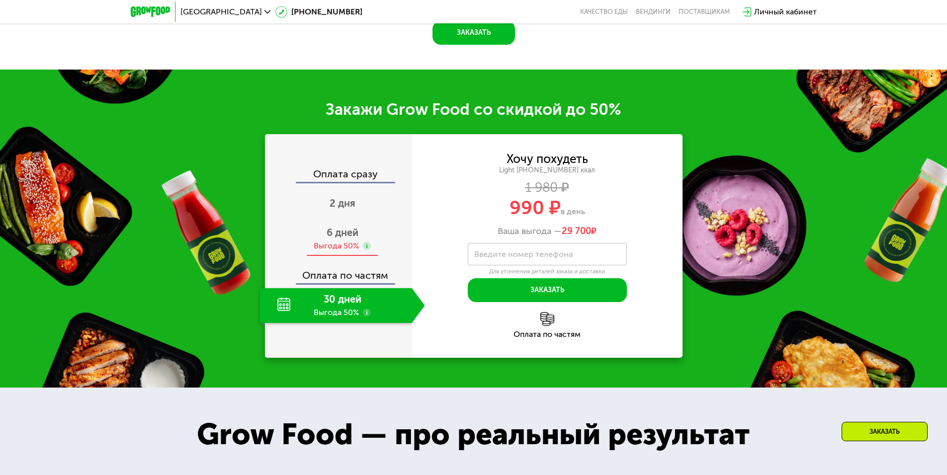
click at [359, 248] on div "Выгода 50%" at bounding box center [342, 246] width 57 height 11
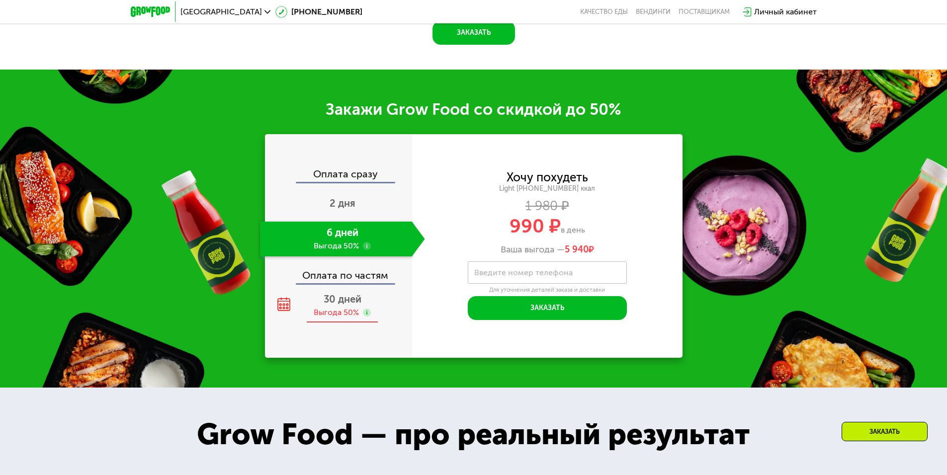
click at [347, 309] on div "30 дней Выгода 50%" at bounding box center [342, 305] width 165 height 35
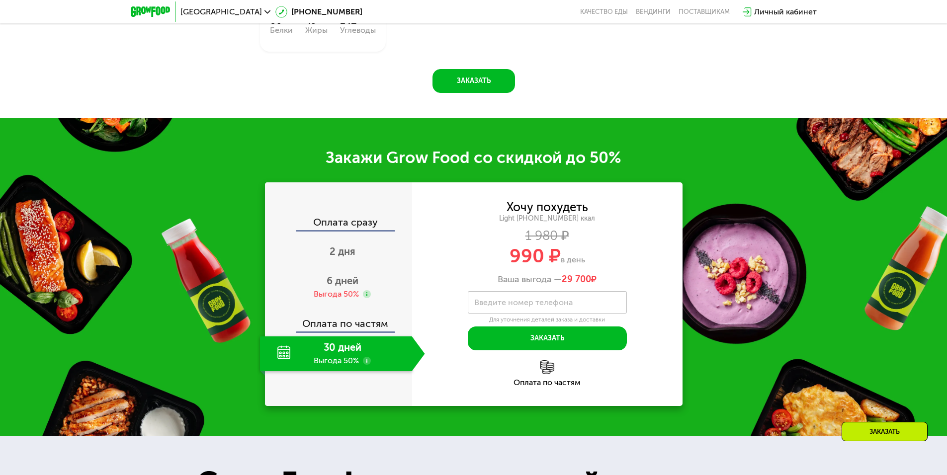
scroll to position [1264, 0]
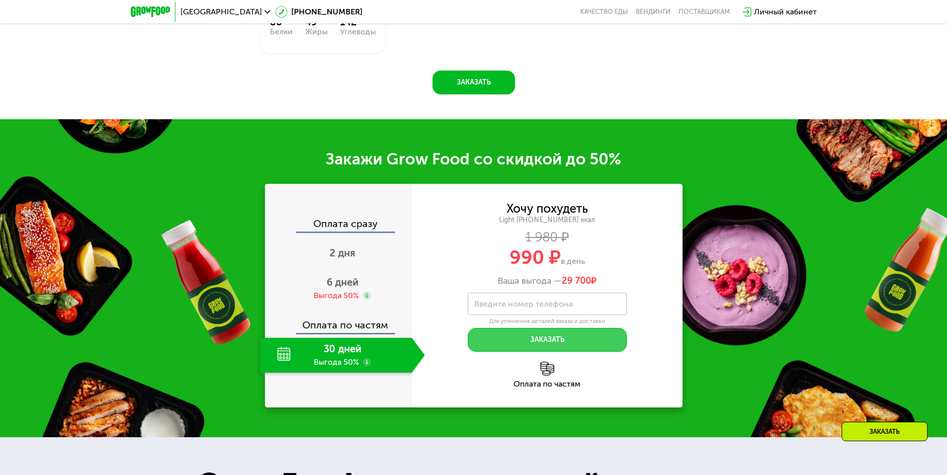
click at [550, 337] on button "Заказать" at bounding box center [547, 340] width 159 height 24
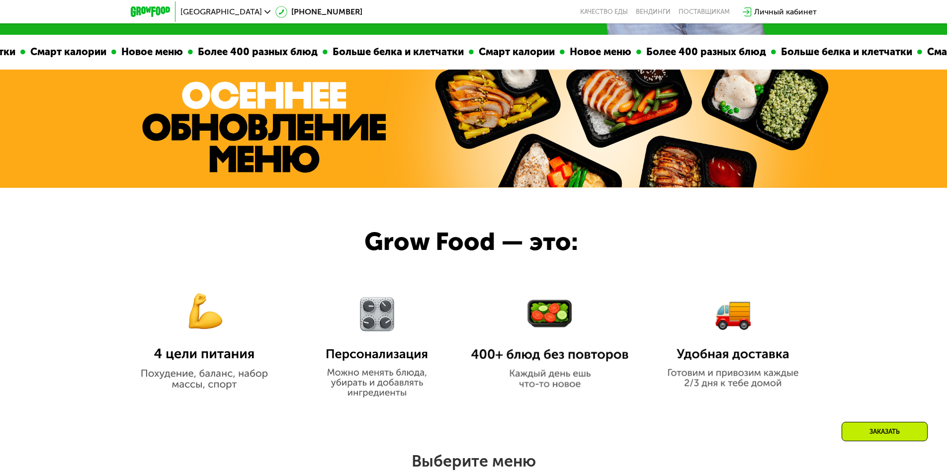
scroll to position [369, 0]
